Goal: Task Accomplishment & Management: Manage account settings

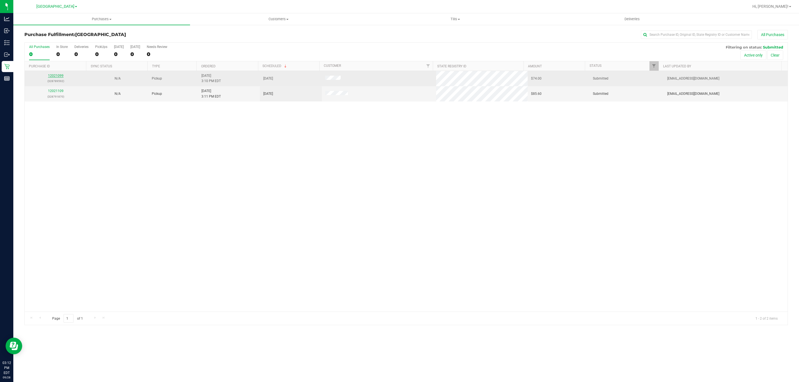
click at [55, 76] on link "12021099" at bounding box center [56, 76] width 16 height 4
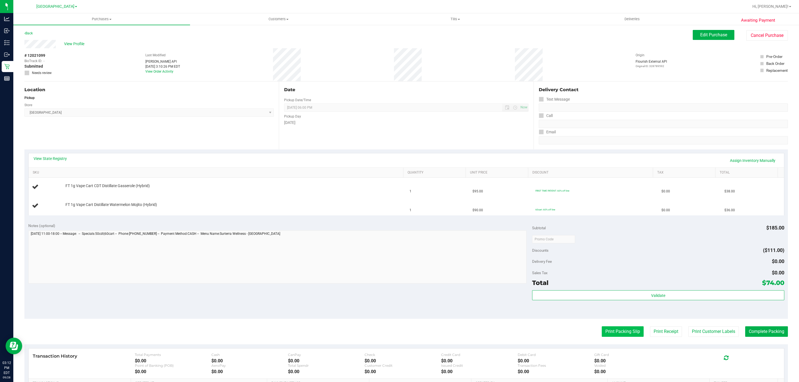
click at [606, 336] on button "Print Packing Slip" at bounding box center [623, 331] width 42 height 11
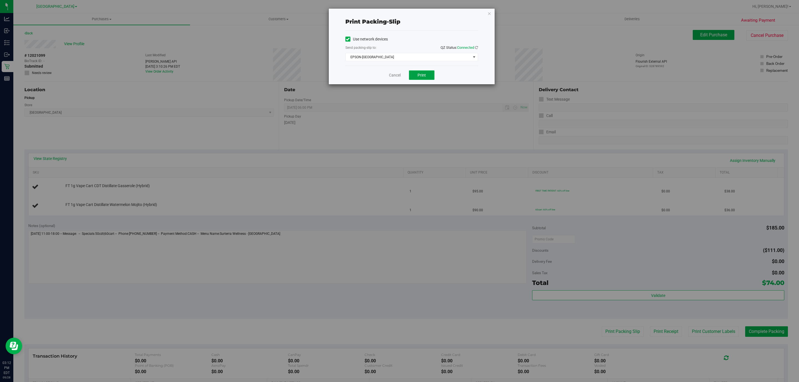
click at [420, 75] on span "Print" at bounding box center [421, 75] width 8 height 4
click at [488, 13] on icon "button" at bounding box center [489, 13] width 4 height 7
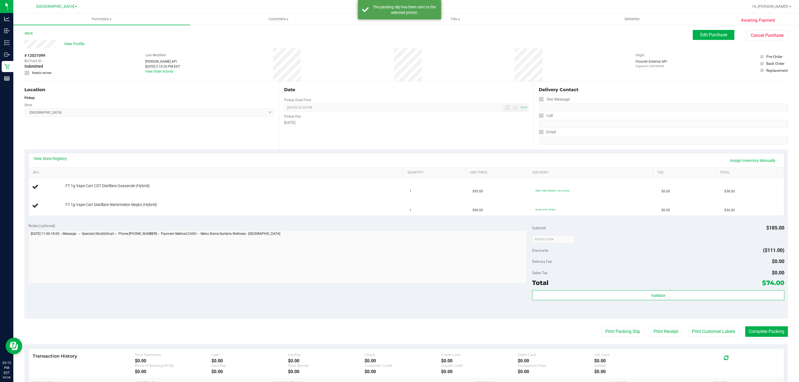
click at [40, 164] on div "View State Registry Assign Inventory Manually" at bounding box center [406, 160] width 745 height 9
click at [51, 162] on div "View State Registry Assign Inventory Manually" at bounding box center [406, 160] width 745 height 9
click at [55, 157] on link "View State Registry" at bounding box center [50, 159] width 33 height 6
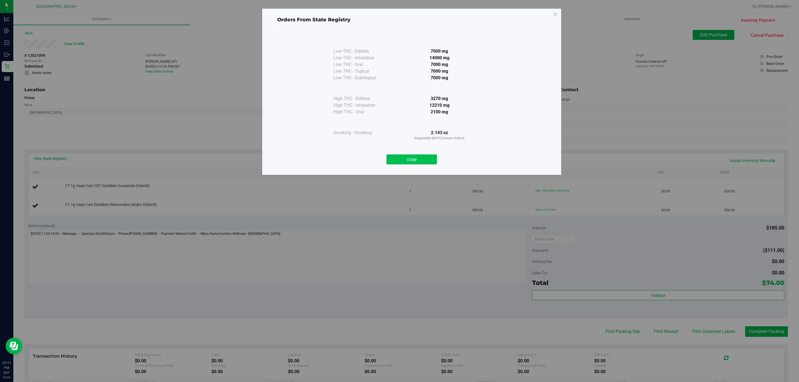
click at [406, 156] on button "Close" at bounding box center [411, 159] width 50 height 10
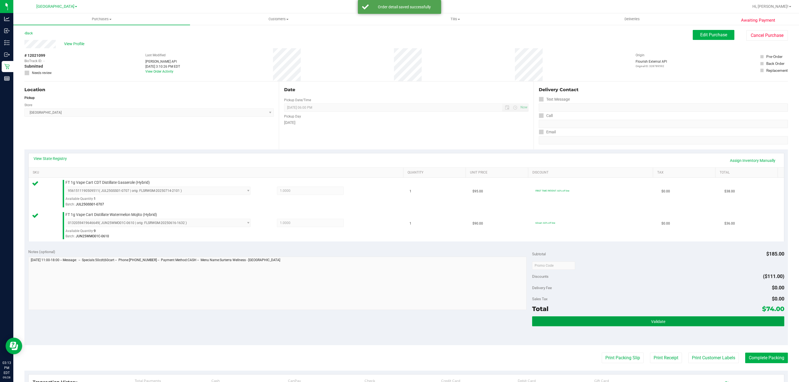
click at [600, 322] on button "Validate" at bounding box center [658, 321] width 252 height 10
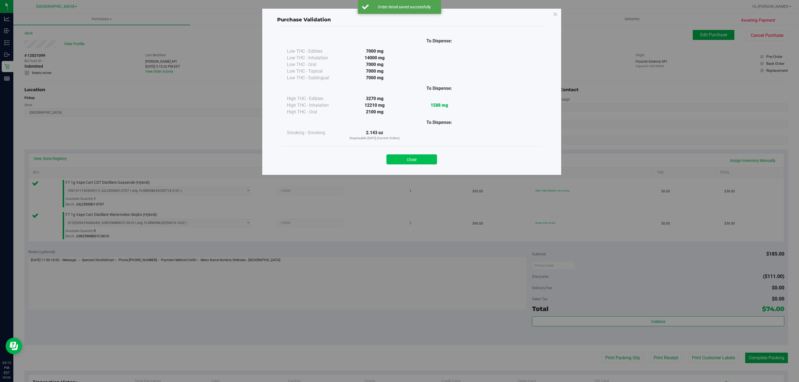
click at [415, 156] on button "Close" at bounding box center [411, 159] width 50 height 10
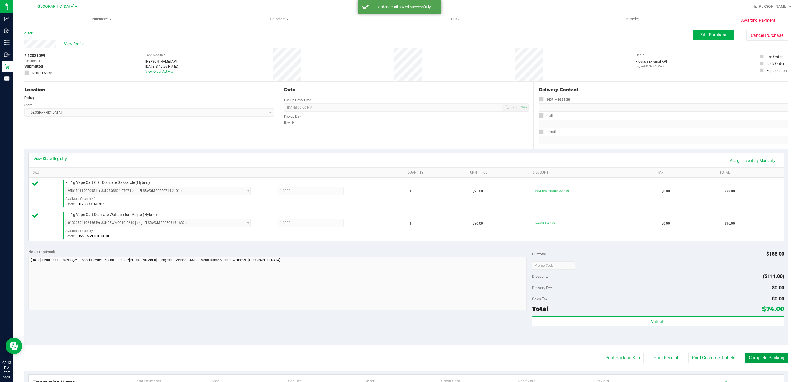
click at [770, 362] on button "Complete Packing" at bounding box center [766, 358] width 43 height 11
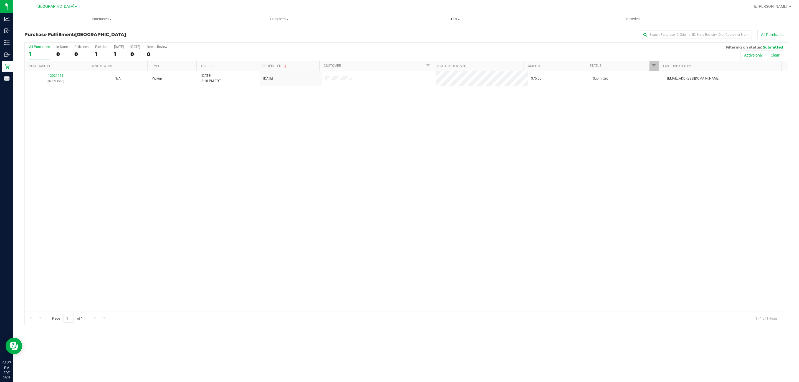
click at [457, 22] on uib-tab-heading "Tills Manage tills Reconcile e-payments" at bounding box center [455, 19] width 176 height 11
click at [300, 129] on div "12021151 (328794556) N/A Pickup [DATE] 3:18 PM EDT 9/28/2025 $75.00 Submitted […" at bounding box center [406, 191] width 763 height 241
click at [786, 6] on span "Hi, [PERSON_NAME]!" at bounding box center [770, 6] width 36 height 4
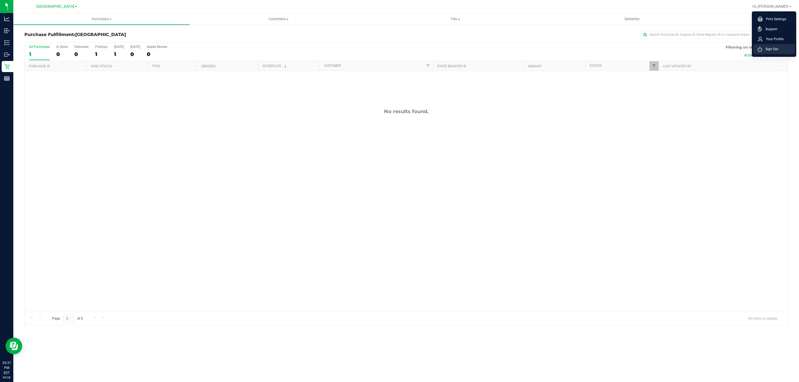
click at [766, 46] on li "Sign Out" at bounding box center [774, 49] width 42 height 10
